Goal: Transaction & Acquisition: Download file/media

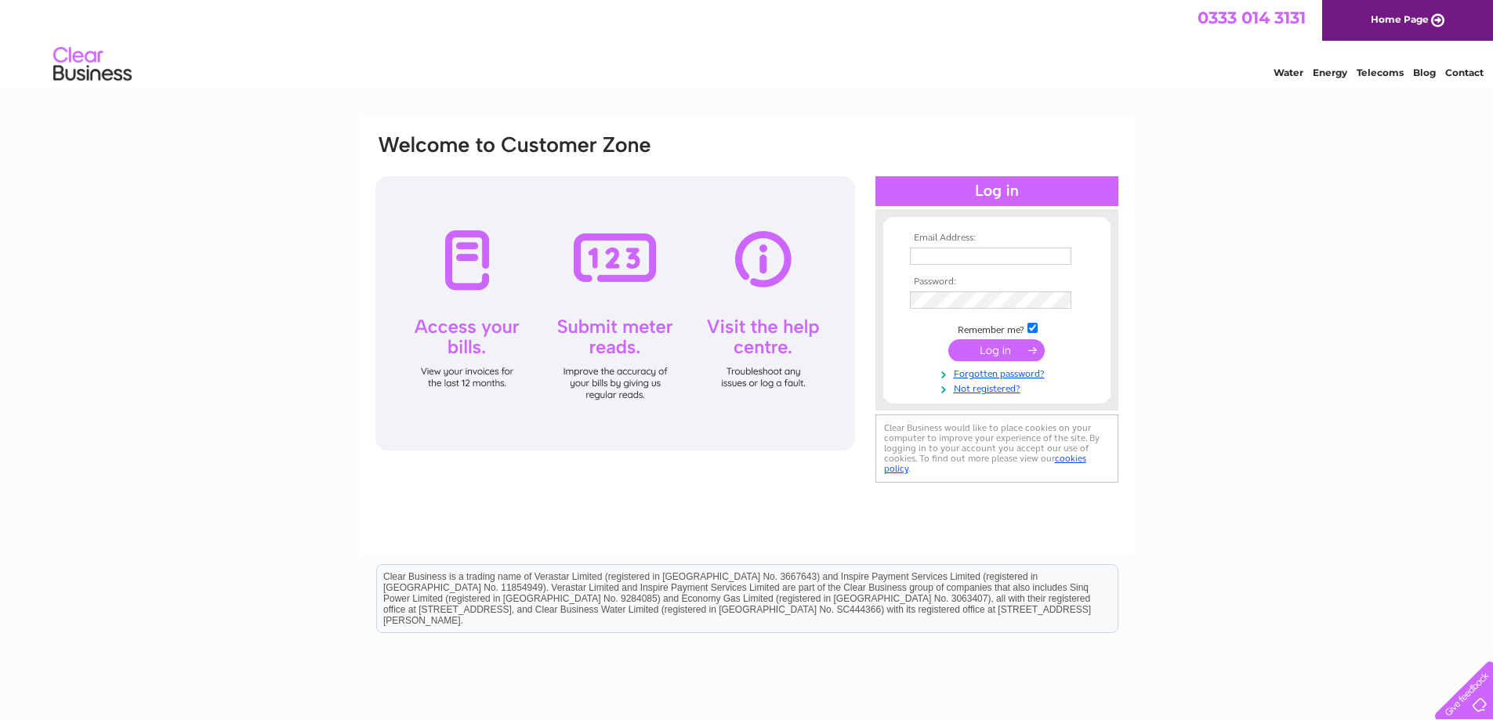
type input "[EMAIL_ADDRESS][DOMAIN_NAME]"
click at [1001, 349] on input "submit" at bounding box center [996, 350] width 96 height 22
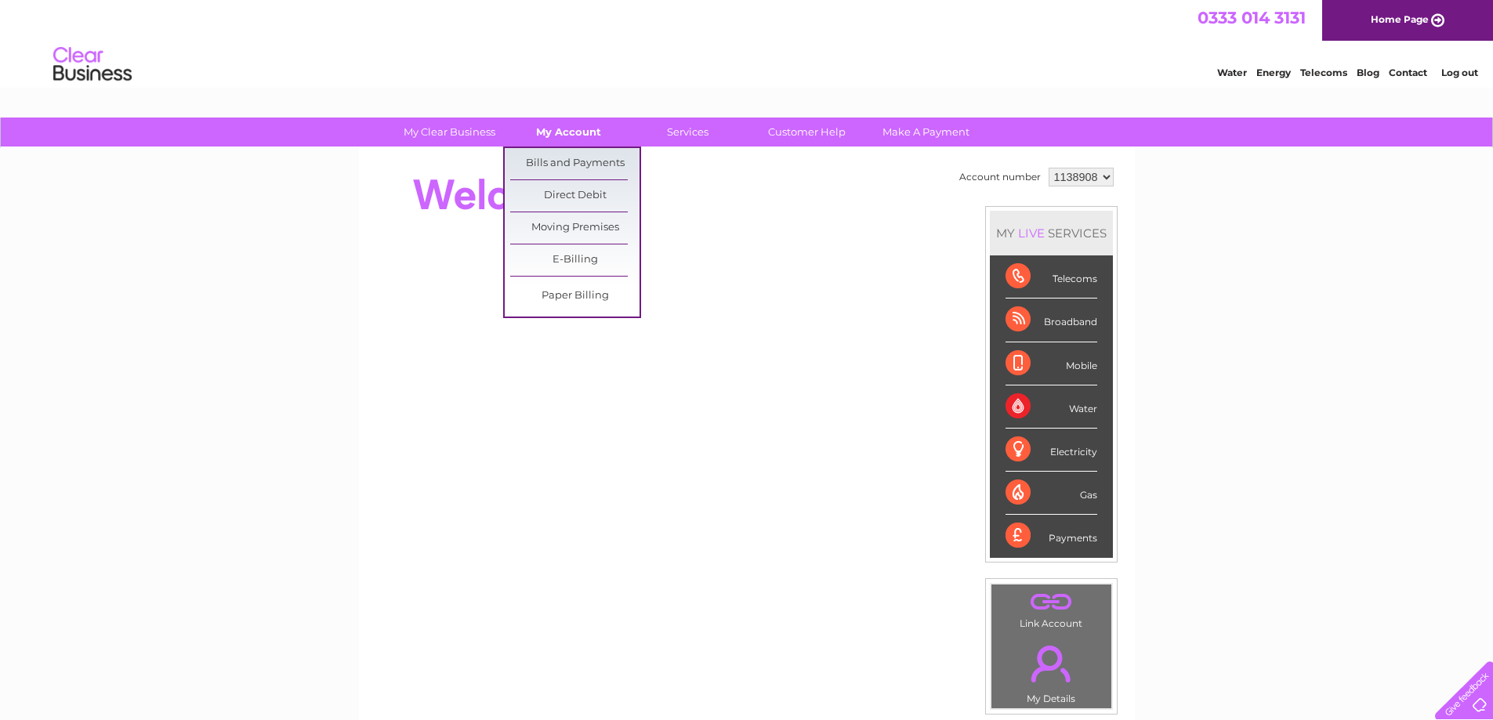
click at [558, 129] on link "My Account" at bounding box center [568, 132] width 129 height 29
click at [578, 166] on link "Bills and Payments" at bounding box center [574, 163] width 129 height 31
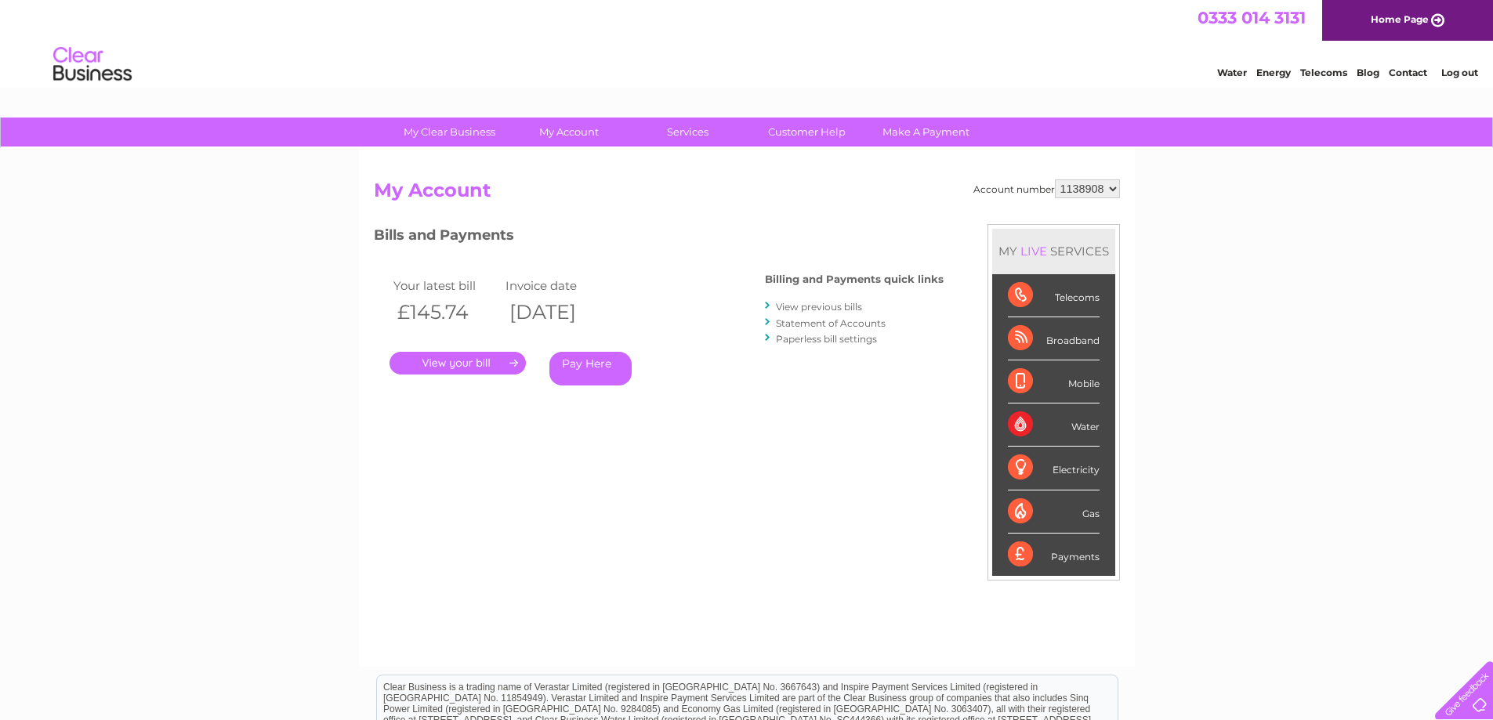
click at [490, 358] on link "." at bounding box center [457, 363] width 136 height 23
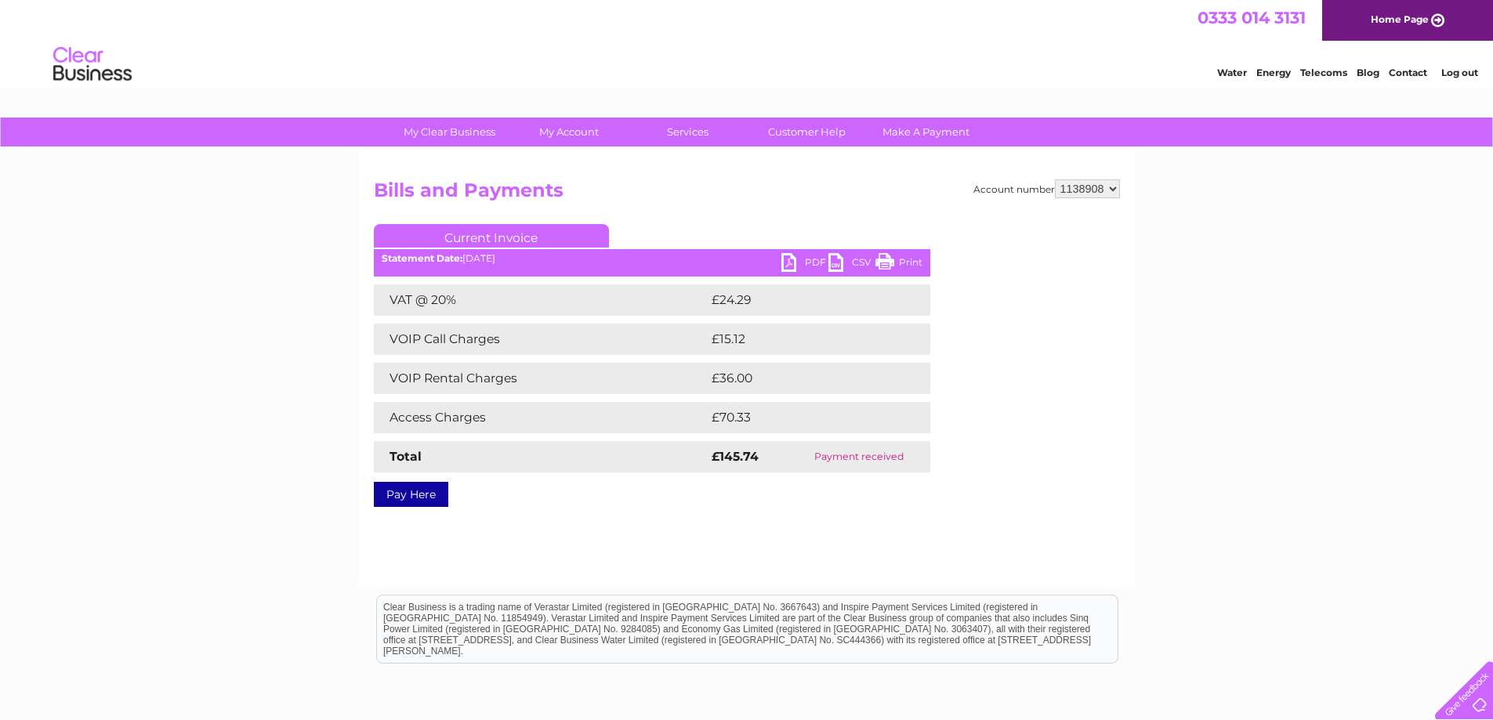
click at [795, 260] on link "PDF" at bounding box center [804, 264] width 47 height 23
